Goal: Use online tool/utility: Use online tool/utility

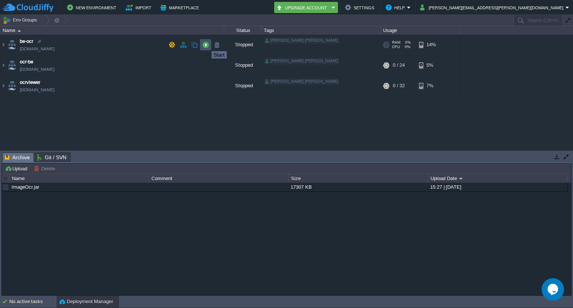
click at [206, 44] on button "button" at bounding box center [205, 44] width 7 height 7
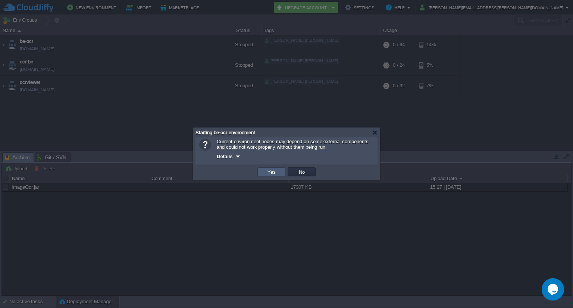
click at [280, 175] on td "Yes" at bounding box center [271, 172] width 28 height 9
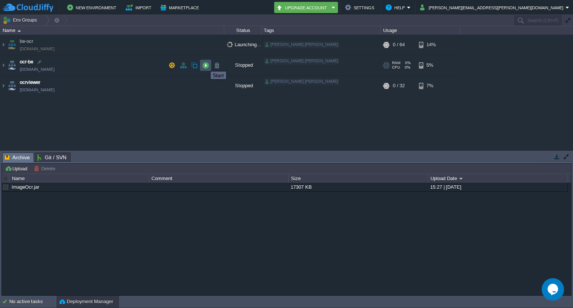
click at [205, 65] on button "button" at bounding box center [205, 65] width 7 height 7
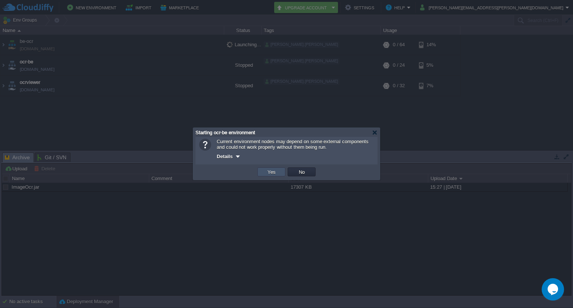
click at [275, 171] on button "Yes" at bounding box center [271, 172] width 13 height 7
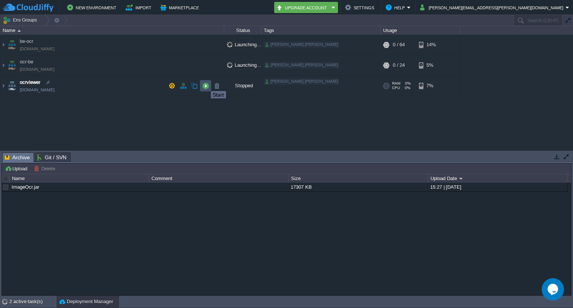
click at [205, 84] on button "button" at bounding box center [205, 85] width 7 height 7
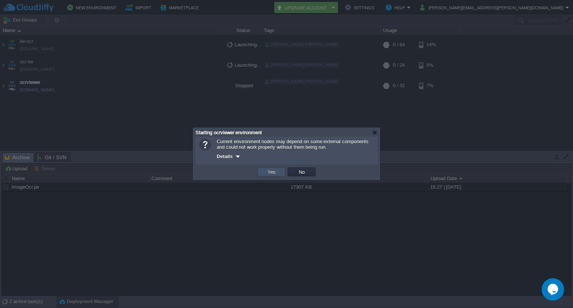
click at [269, 175] on button "Yes" at bounding box center [271, 172] width 13 height 7
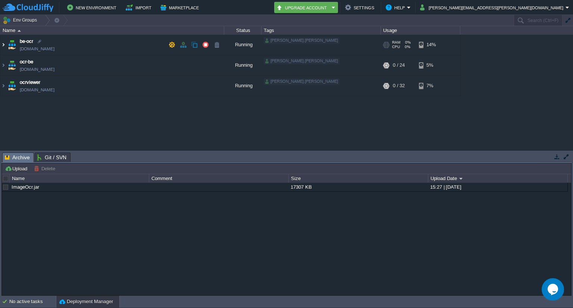
click at [3, 44] on img at bounding box center [3, 45] width 6 height 20
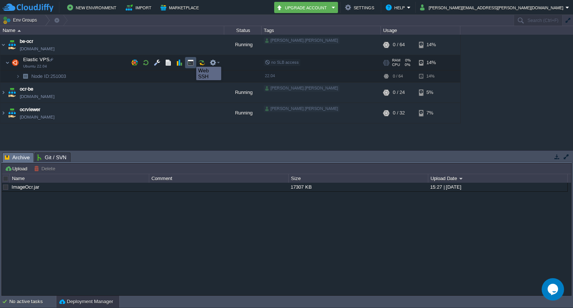
click at [191, 60] on button "button" at bounding box center [190, 62] width 7 height 7
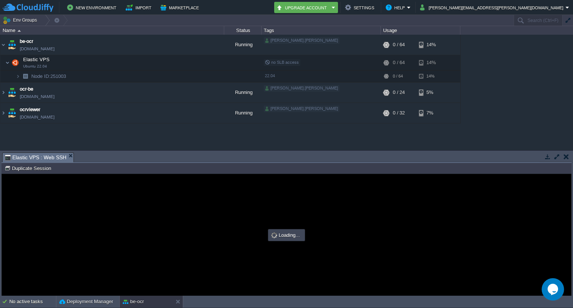
type input "#000000"
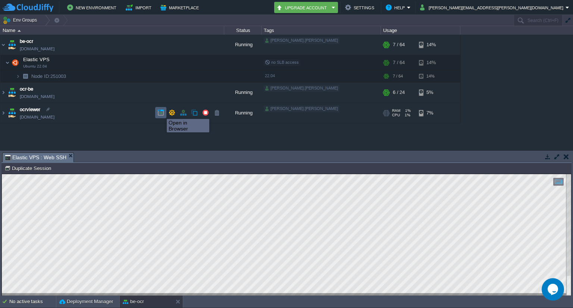
click at [161, 112] on button "button" at bounding box center [160, 112] width 7 height 7
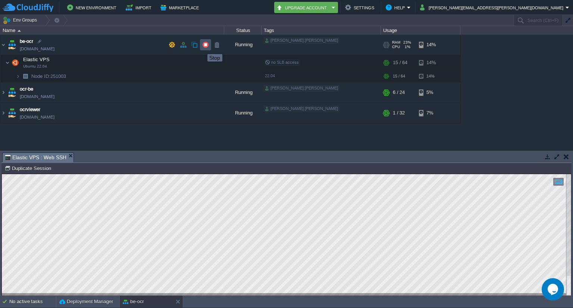
click at [202, 47] on button "button" at bounding box center [205, 44] width 7 height 7
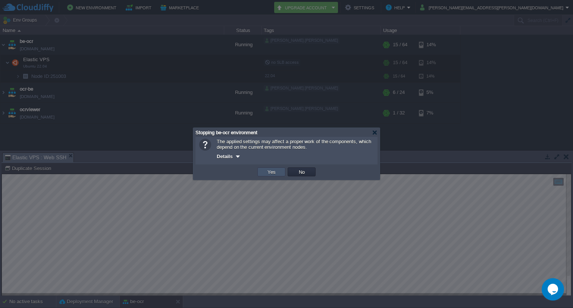
click at [273, 169] on button "Yes" at bounding box center [271, 172] width 13 height 7
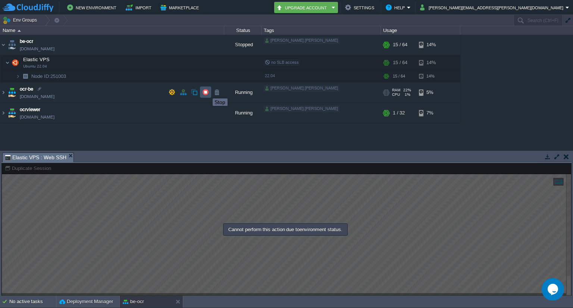
click at [207, 92] on button "button" at bounding box center [205, 92] width 7 height 7
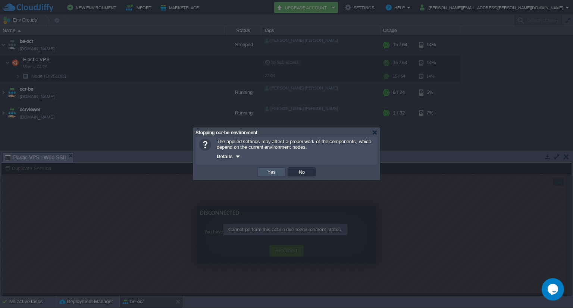
click at [271, 172] on button "Yes" at bounding box center [271, 172] width 13 height 7
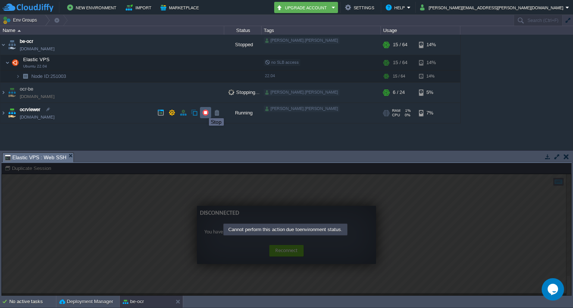
click at [203, 112] on button "button" at bounding box center [205, 112] width 7 height 7
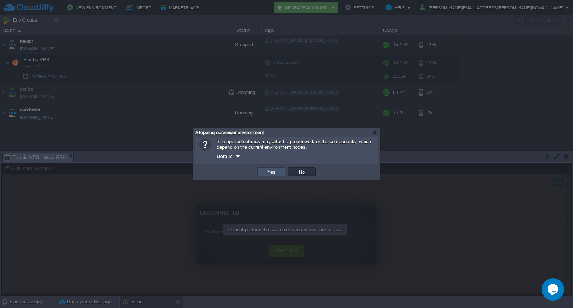
click at [277, 170] on button "Yes" at bounding box center [271, 172] width 13 height 7
